Goal: Information Seeking & Learning: Learn about a topic

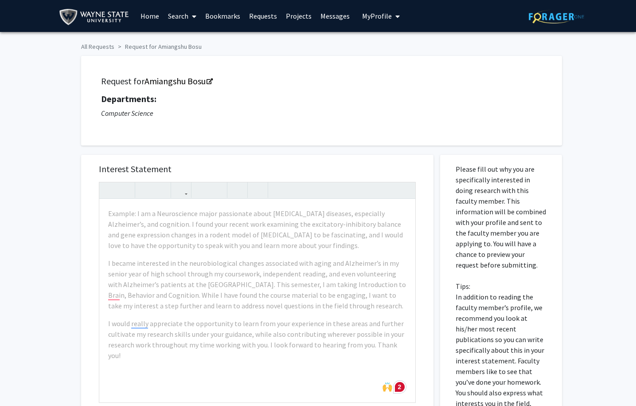
scroll to position [50, 0]
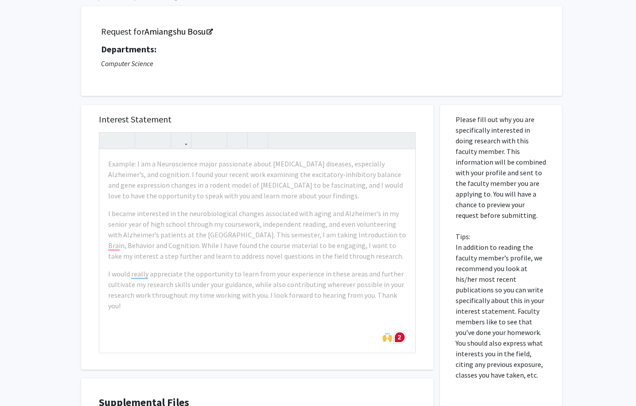
click at [336, 67] on p "Computer Science" at bounding box center [321, 63] width 441 height 11
click at [192, 32] on link "Amiangshu Bosu" at bounding box center [178, 31] width 67 height 11
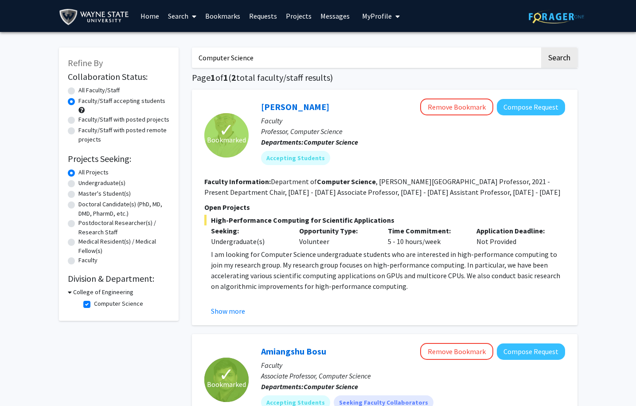
click at [104, 182] on label "Undergraduate(s)" at bounding box center [101, 182] width 47 height 9
click at [84, 182] on input "Undergraduate(s)" at bounding box center [81, 181] width 6 height 6
radio input "true"
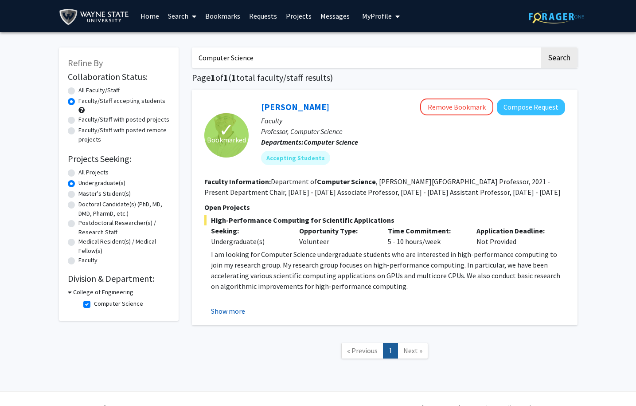
click at [234, 310] on button "Show more" at bounding box center [228, 311] width 34 height 11
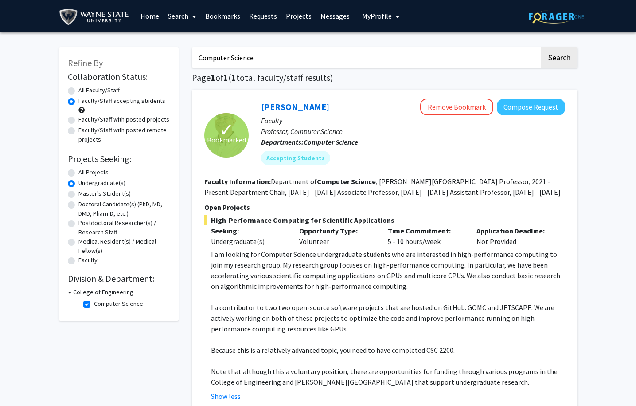
click at [383, 191] on fg-read-more "Department of Computer Science , [PERSON_NAME][GEOGRAPHIC_DATA] Professor, 2021…" at bounding box center [382, 187] width 357 height 20
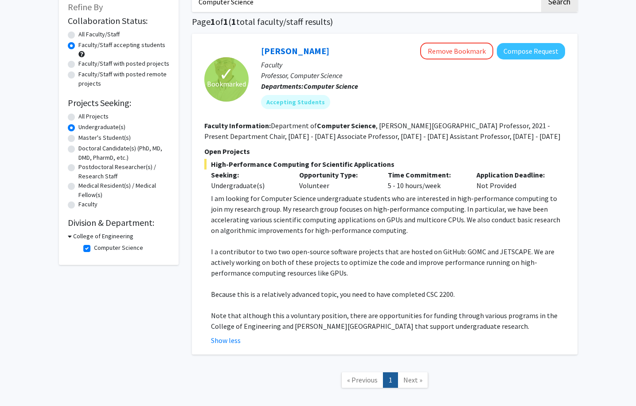
scroll to position [90, 0]
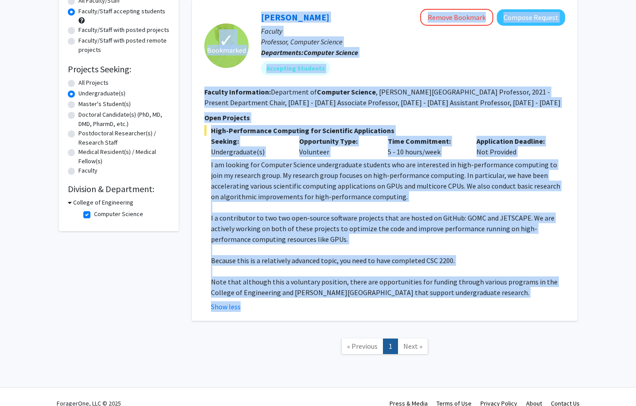
drag, startPoint x: 246, startPoint y: 11, endPoint x: 443, endPoint y: 319, distance: 365.8
click at [443, 319] on div "✓ Bookmarked [PERSON_NAME] Remove Bookmark Compose Request Faculty Professor, C…" at bounding box center [385, 160] width 386 height 321
copy fg-search-faculty "✓ Loremipsum Dolor Sitametcon Adipis Elitsedd Eiusmod Tempori Utlabor Etdolorem…"
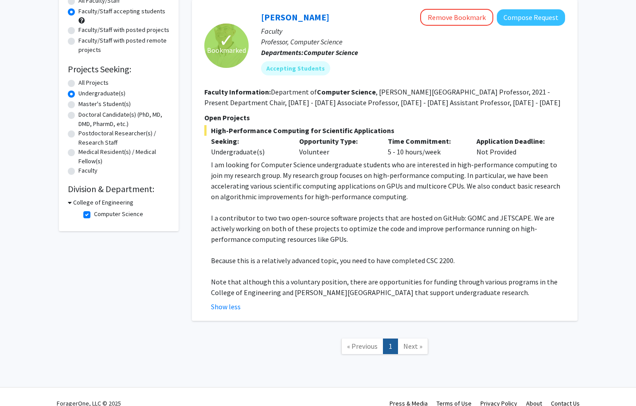
click at [569, 140] on div "✓ Bookmarked [PERSON_NAME] Remove Bookmark Compose Request Faculty Professor, C…" at bounding box center [385, 160] width 386 height 321
click at [364, 36] on p "Faculty" at bounding box center [413, 31] width 304 height 11
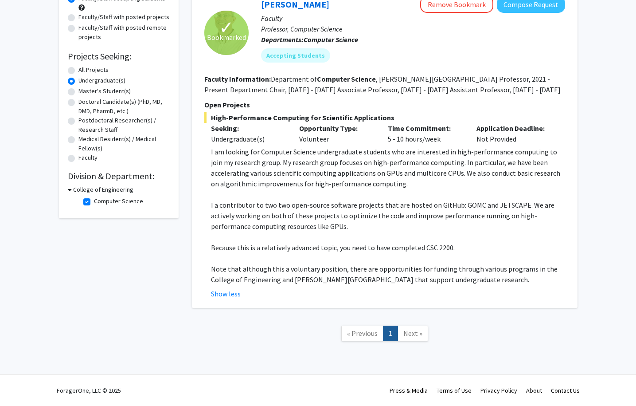
scroll to position [103, 0]
click at [310, 9] on link "[PERSON_NAME]" at bounding box center [295, 4] width 68 height 11
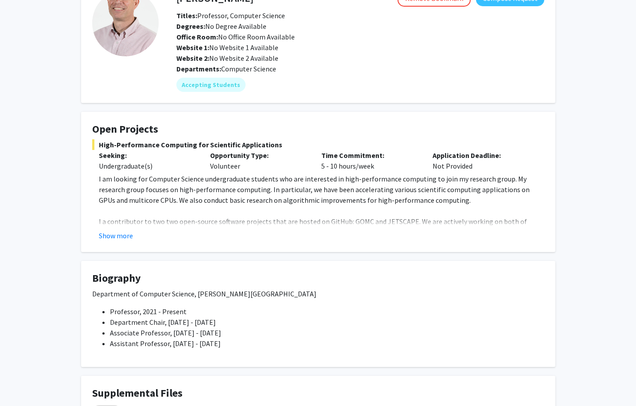
scroll to position [89, 0]
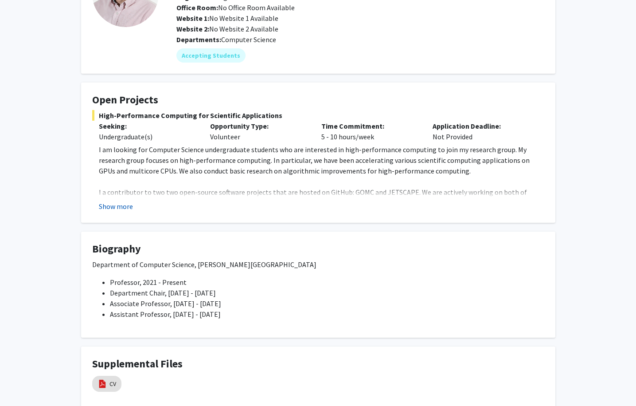
click at [112, 210] on button "Show more" at bounding box center [116, 206] width 34 height 11
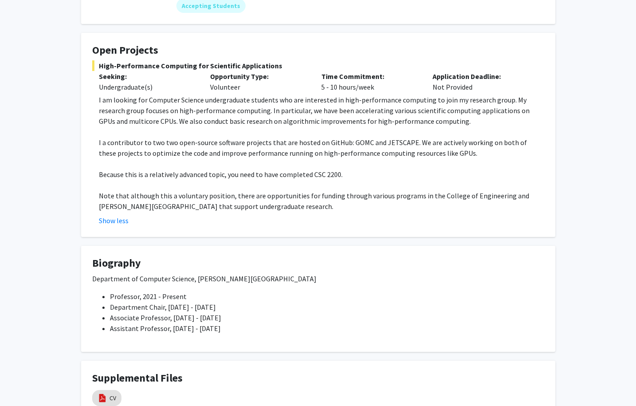
scroll to position [132, 0]
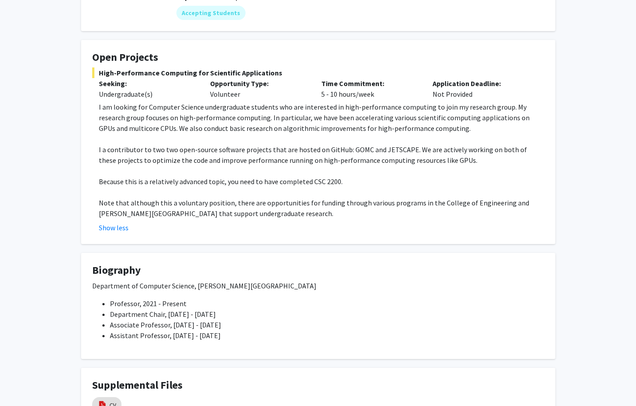
click at [151, 150] on p "I a contributor to two two open-source software projects that are hosted on Git…" at bounding box center [322, 154] width 446 height 21
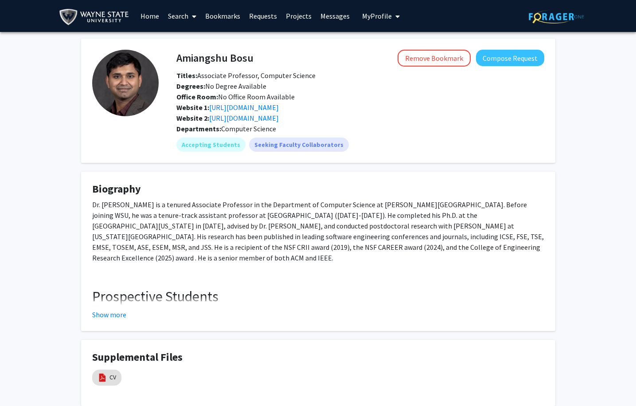
click at [357, 99] on div "Office Room: No Office Room Available" at bounding box center [360, 96] width 381 height 11
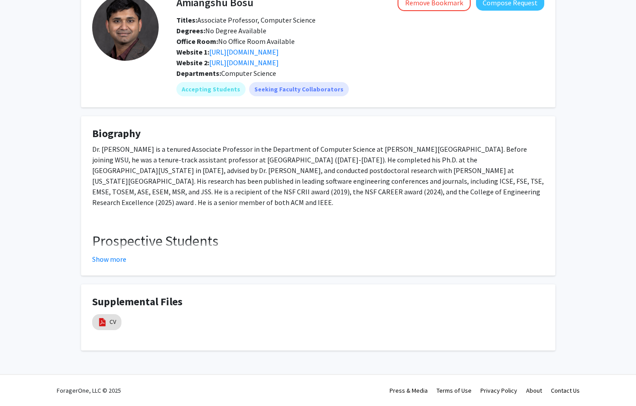
scroll to position [56, 0]
click at [114, 258] on button "Show more" at bounding box center [109, 259] width 34 height 11
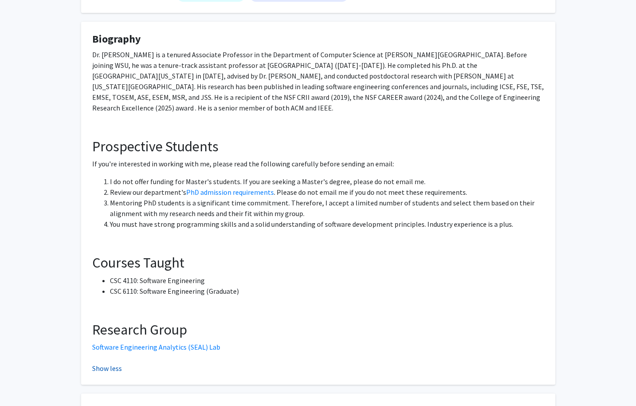
scroll to position [160, 0]
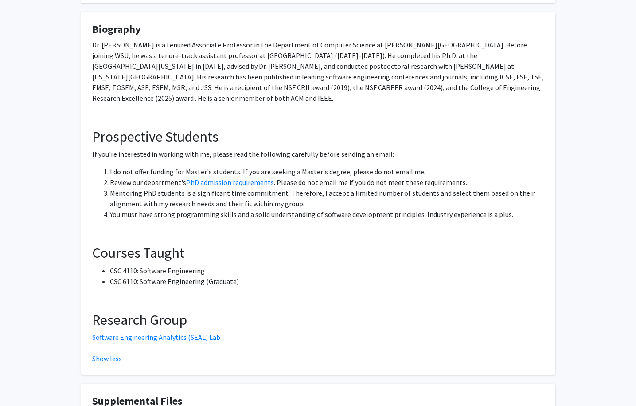
click at [254, 86] on p "Dr. Amiangshu Bosu is a tenured Associate Professor in the Department of Comput…" at bounding box center [318, 71] width 452 height 64
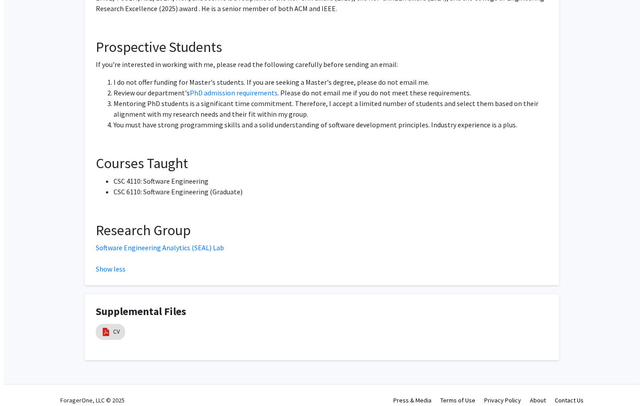
scroll to position [248, 0]
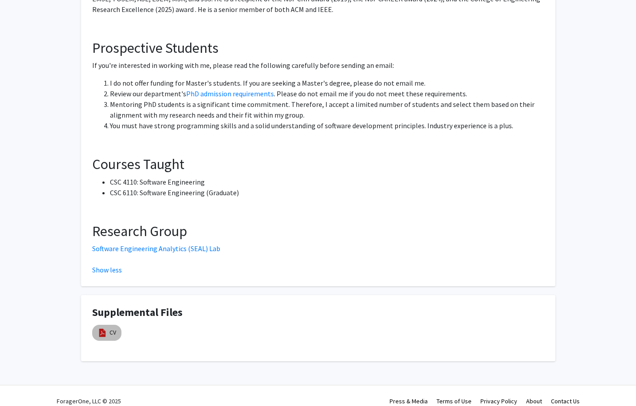
click at [104, 328] on img at bounding box center [103, 333] width 10 height 10
click at [110, 328] on link "CV" at bounding box center [113, 332] width 7 height 9
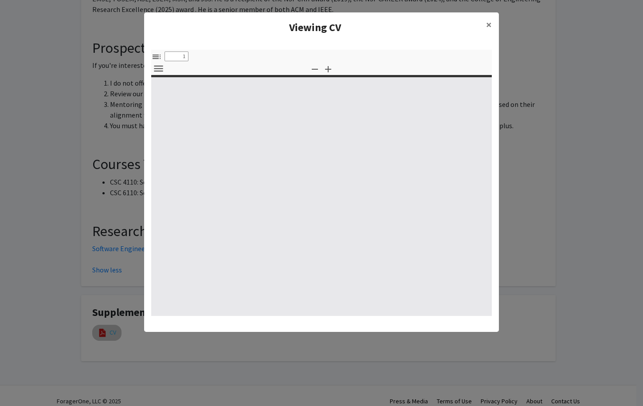
select select "custom"
type input "0"
select select "custom"
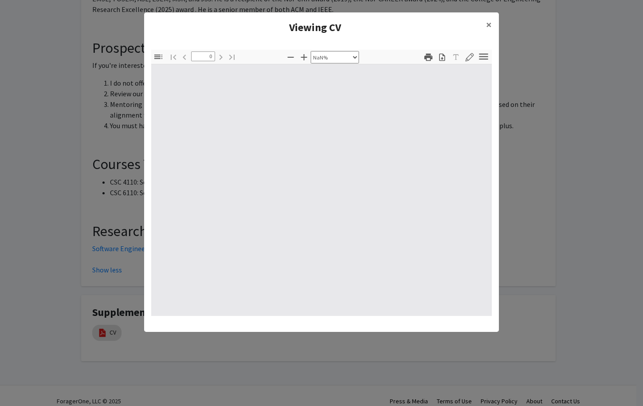
type input "1"
select select "auto"
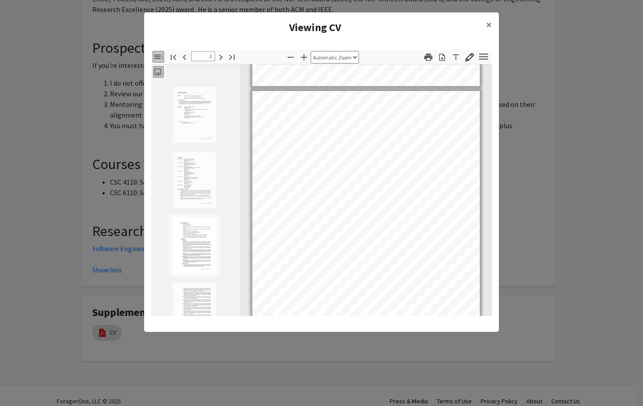
scroll to position [582, 0]
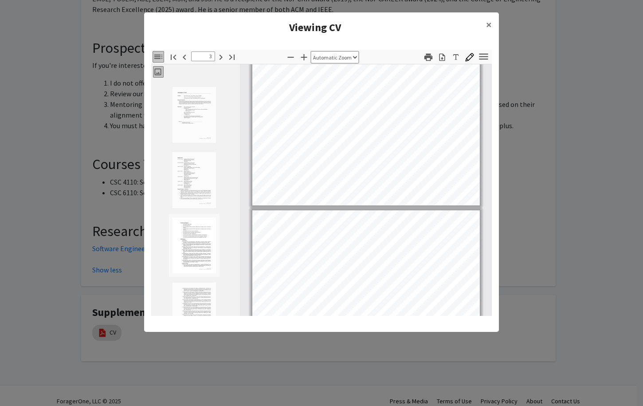
type input "4"
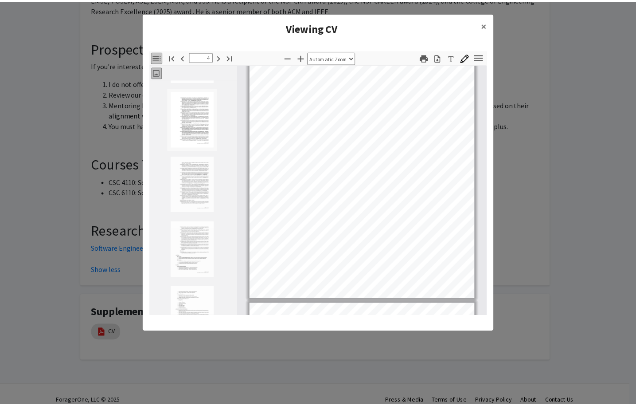
scroll to position [1058, 0]
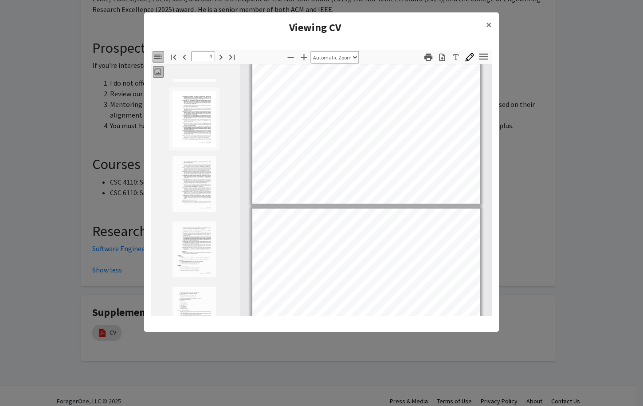
click at [524, 123] on modal-container "Viewing CV × Thumbnails Document Outline Attachments Layers Current Outline Ite…" at bounding box center [321, 203] width 643 height 406
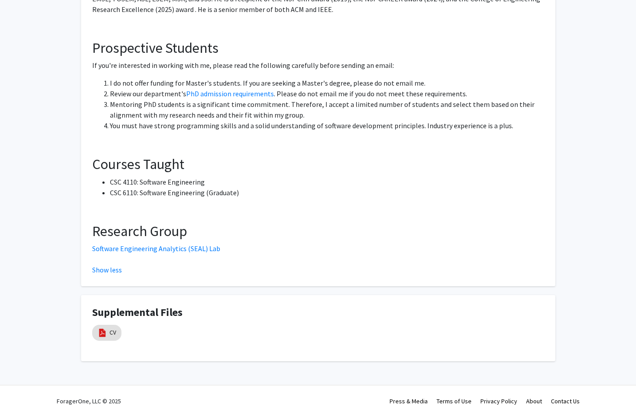
scroll to position [0, 0]
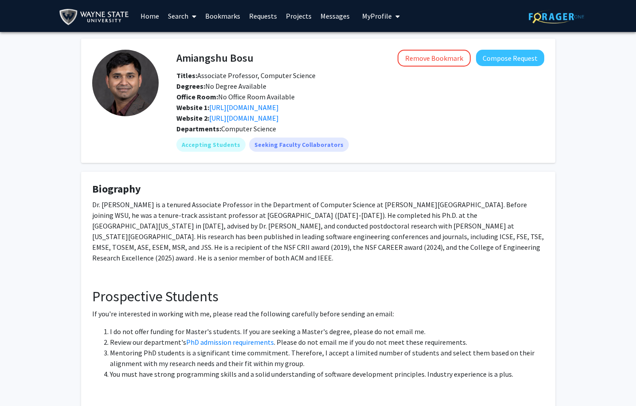
click at [181, 20] on link "Search" at bounding box center [182, 15] width 37 height 31
click at [196, 38] on span "Faculty/Staff" at bounding box center [196, 41] width 65 height 18
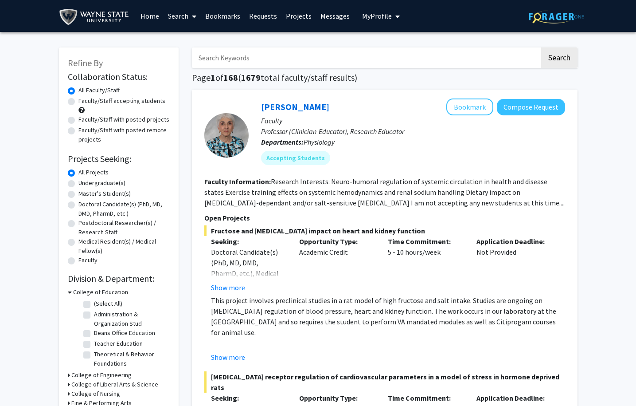
click at [221, 97] on div "Rossi Noreen Bookmark Compose Request Faculty Professor (Clinician-Educator), R…" at bounding box center [385, 289] width 386 height 399
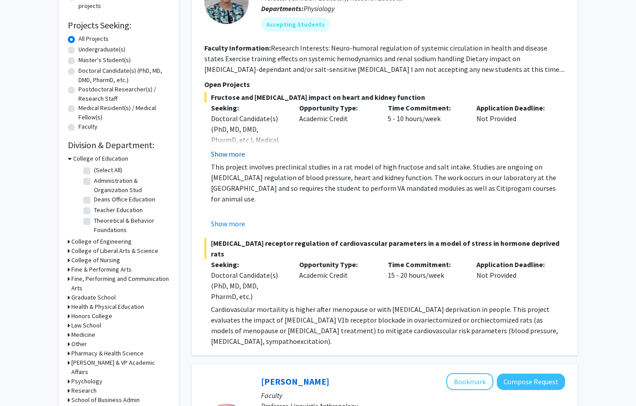
scroll to position [90, 0]
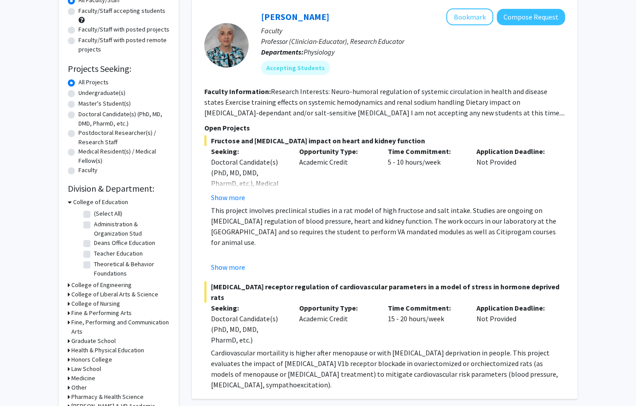
click at [117, 15] on label "Faculty/Staff accepting students" at bounding box center [121, 10] width 87 height 9
click at [84, 12] on input "Faculty/Staff accepting students" at bounding box center [81, 9] width 6 height 6
radio input "true"
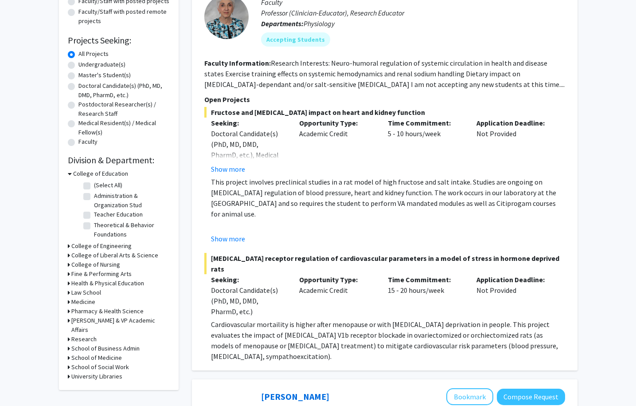
scroll to position [126, 0]
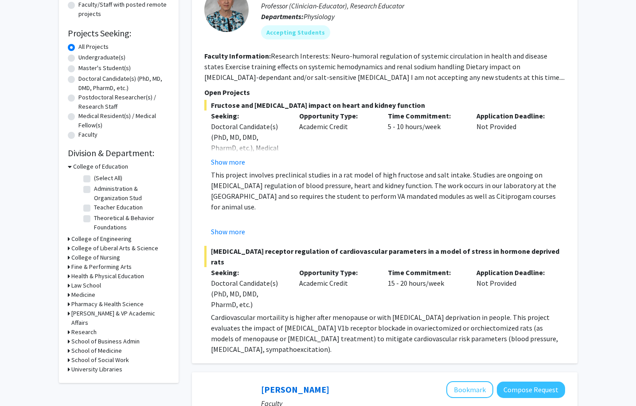
click at [126, 239] on h3 "College of Engineering" at bounding box center [101, 238] width 60 height 9
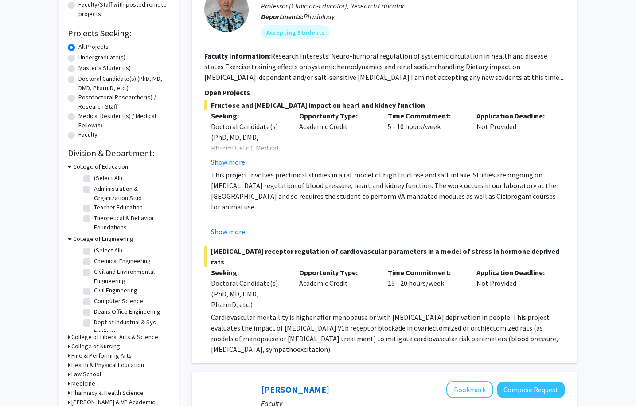
click at [141, 314] on label "Deans Office Engineering" at bounding box center [127, 311] width 67 height 9
click at [100, 313] on input "Deans Office Engineering" at bounding box center [97, 310] width 6 height 6
checkbox input "true"
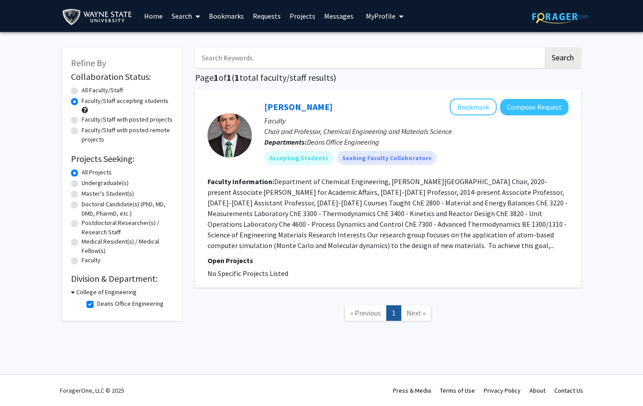
click at [272, 314] on nav "« Previous 1 Next »" at bounding box center [388, 314] width 386 height 36
click at [114, 304] on label "Deans Office Engineering" at bounding box center [130, 303] width 67 height 9
click at [103, 304] on input "Deans Office Engineering" at bounding box center [100, 302] width 6 height 6
checkbox input "false"
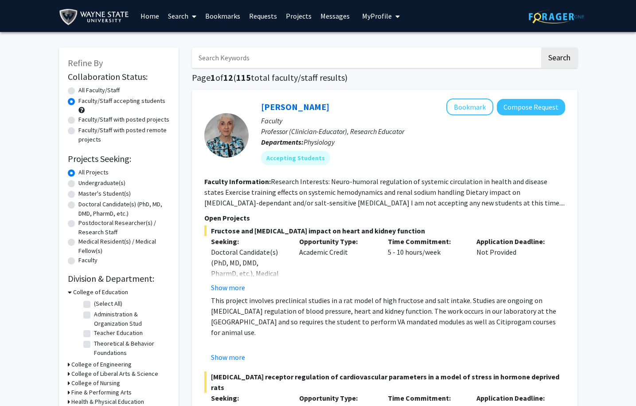
click at [62, 305] on div "Refine By Collaboration Status: Collaboration Status All Faculty/Staff Collabor…" at bounding box center [119, 277] width 120 height 461
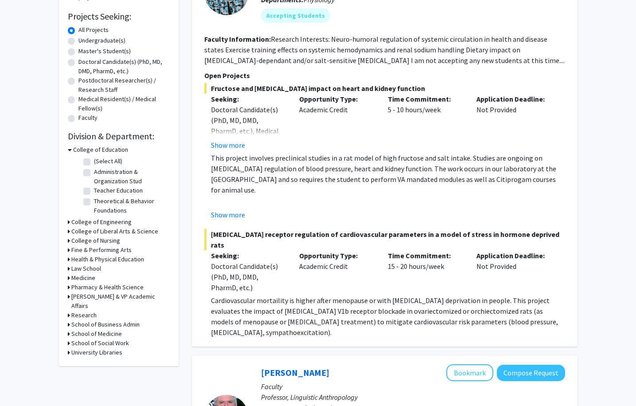
scroll to position [153, 0]
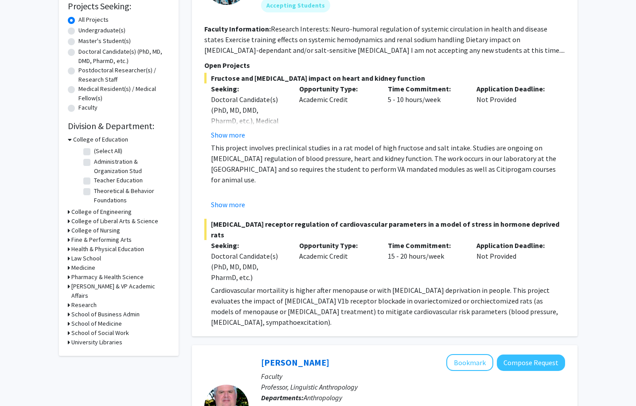
click at [115, 211] on h3 "College of Engineering" at bounding box center [101, 211] width 60 height 9
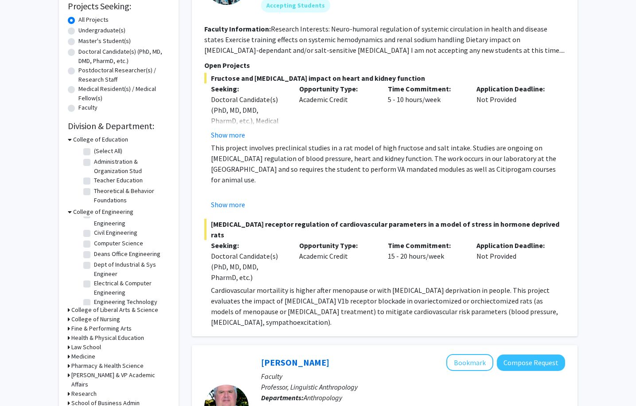
scroll to position [35, 0]
click at [125, 238] on label "Computer Science" at bounding box center [118, 238] width 49 height 9
click at [100, 238] on input "Computer Science" at bounding box center [97, 237] width 6 height 6
checkbox input "true"
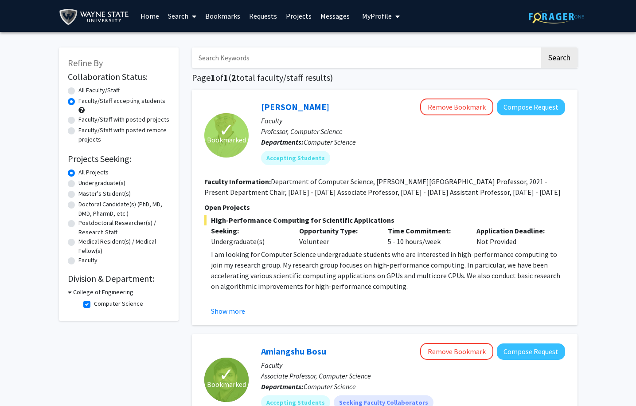
click at [613, 200] on div "Refine By Collaboration Status: Collaboration Status All Faculty/Staff Collabor…" at bounding box center [318, 323] width 636 height 582
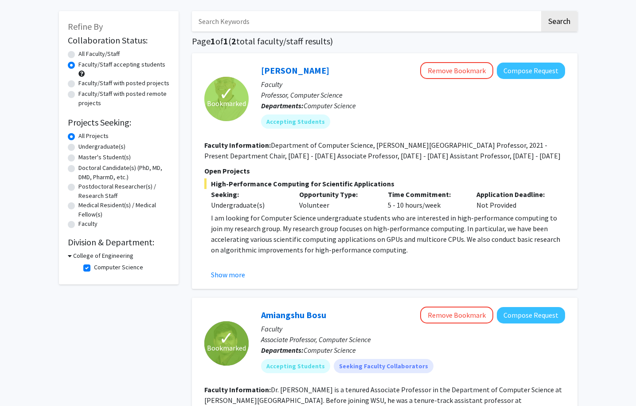
scroll to position [31, 0]
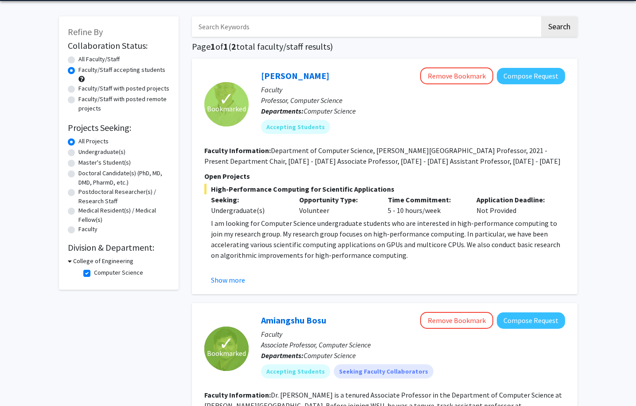
click at [86, 278] on fg-checkbox "Computer Science Computer Science" at bounding box center [125, 273] width 84 height 11
click at [103, 152] on label "Undergraduate(s)" at bounding box center [101, 151] width 47 height 9
click at [84, 152] on input "Undergraduate(s)" at bounding box center [81, 150] width 6 height 6
radio input "true"
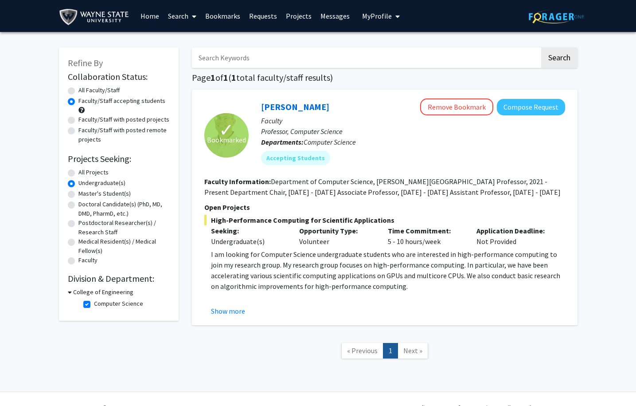
click at [94, 306] on label "Computer Science" at bounding box center [118, 303] width 49 height 9
click at [94, 305] on input "Computer Science" at bounding box center [97, 302] width 6 height 6
checkbox input "false"
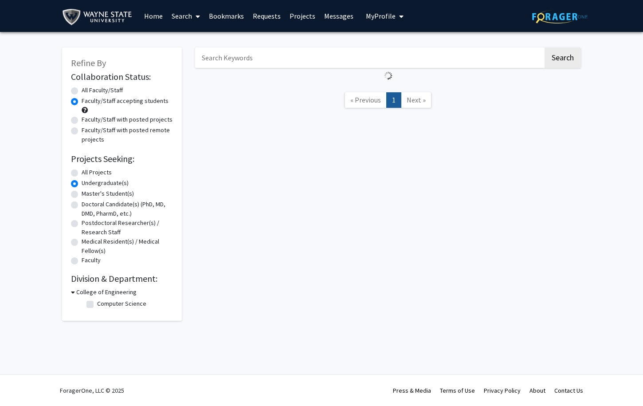
click at [50, 241] on div "Refine By Collaboration Status: Collaboration Status All Faculty/Staff Collabor…" at bounding box center [321, 186] width 643 height 309
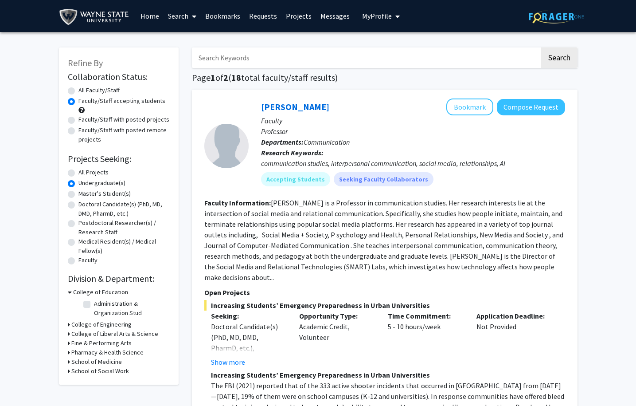
click at [92, 328] on h3 "College of Engineering" at bounding box center [101, 324] width 60 height 9
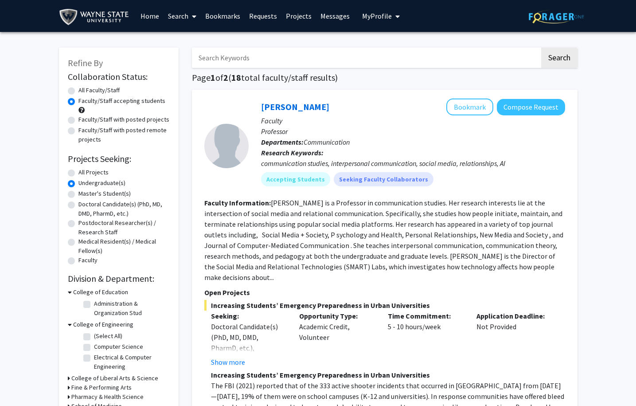
click at [94, 340] on label "(Select All)" at bounding box center [108, 335] width 28 height 9
click at [94, 337] on input "(Select All)" at bounding box center [97, 334] width 6 height 6
checkbox input "true"
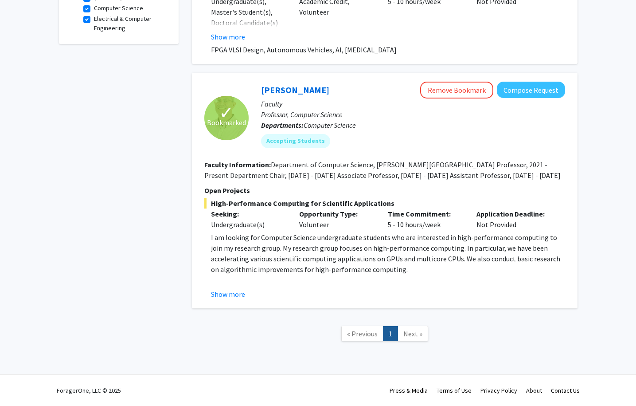
scroll to position [307, 0]
click at [416, 340] on link "Next »" at bounding box center [413, 334] width 31 height 16
click at [414, 333] on span "Next »" at bounding box center [413, 333] width 19 height 9
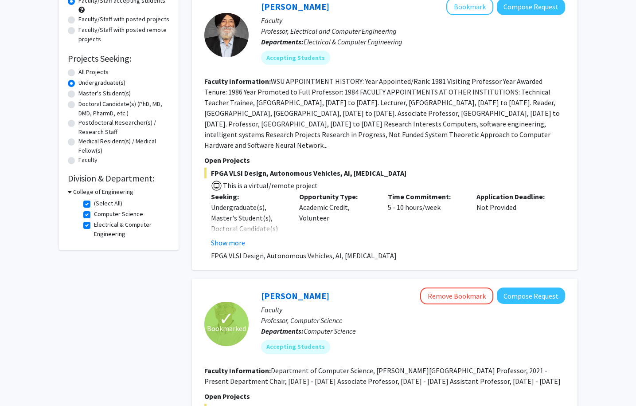
scroll to position [97, 0]
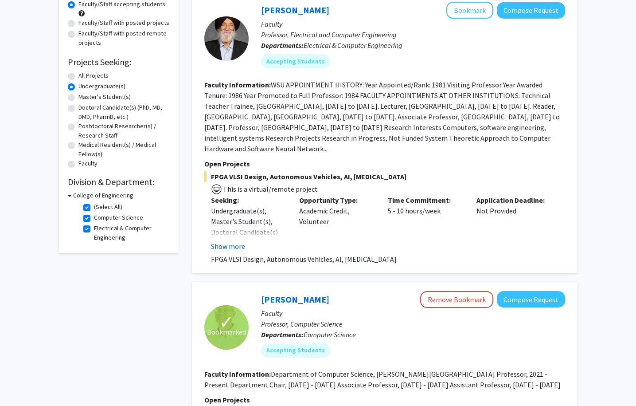
click at [239, 245] on button "Show more" at bounding box center [228, 246] width 34 height 11
